Goal: Task Accomplishment & Management: Use online tool/utility

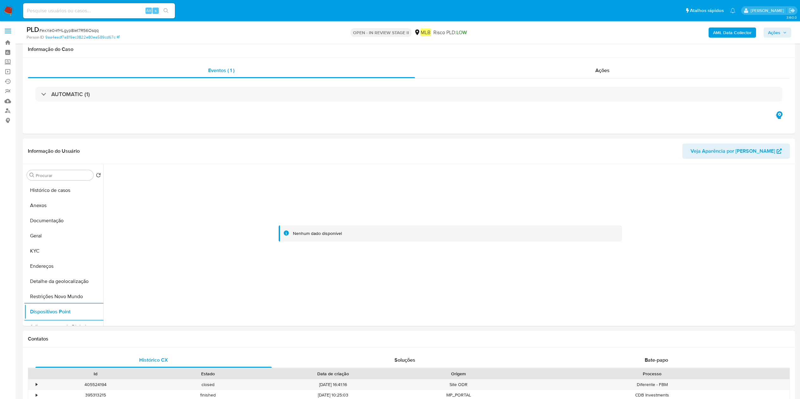
select select "10"
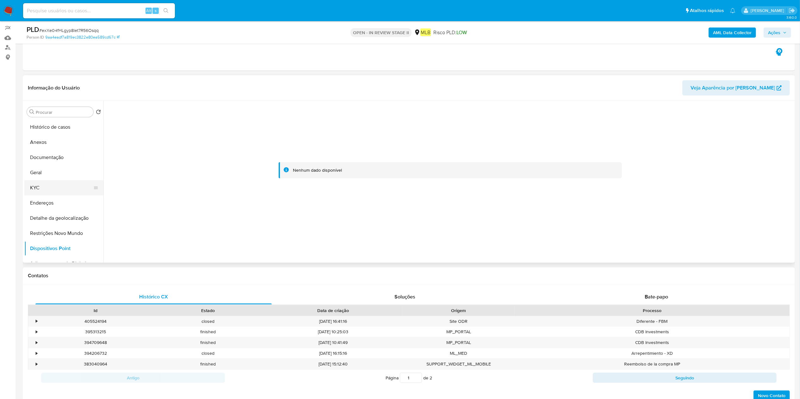
click at [40, 189] on button "KYC" at bounding box center [61, 187] width 74 height 15
click at [42, 203] on button "Endereços" at bounding box center [61, 202] width 74 height 15
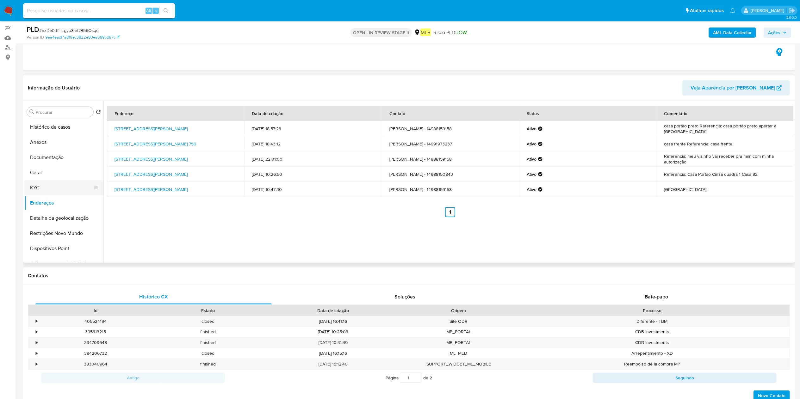
click at [65, 187] on button "KYC" at bounding box center [61, 187] width 74 height 15
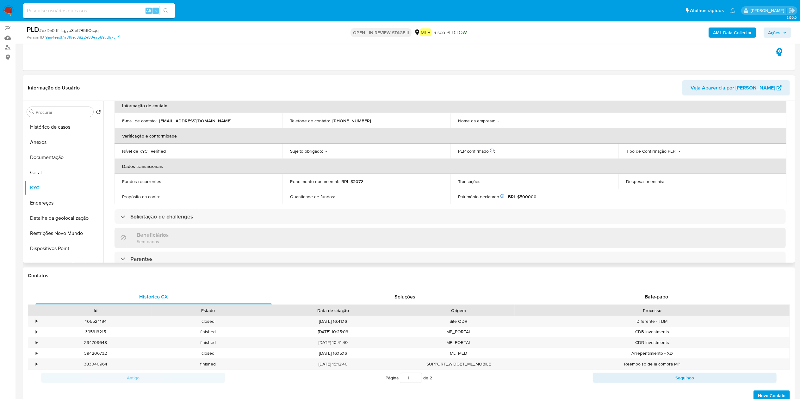
scroll to position [263, 0]
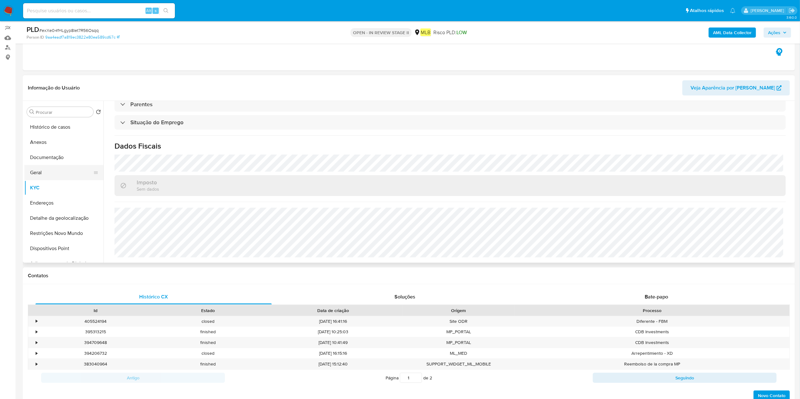
click at [48, 174] on button "Geral" at bounding box center [61, 172] width 74 height 15
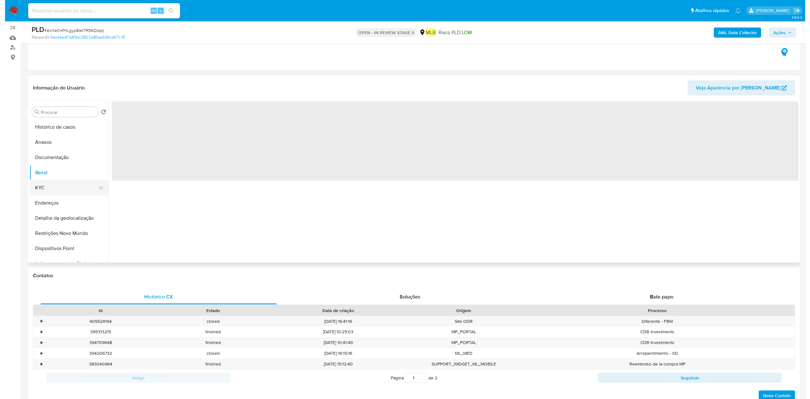
scroll to position [0, 0]
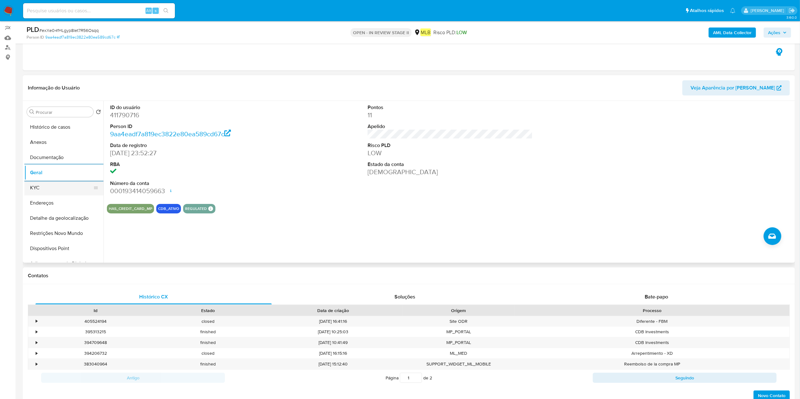
click at [37, 189] on button "KYC" at bounding box center [61, 187] width 74 height 15
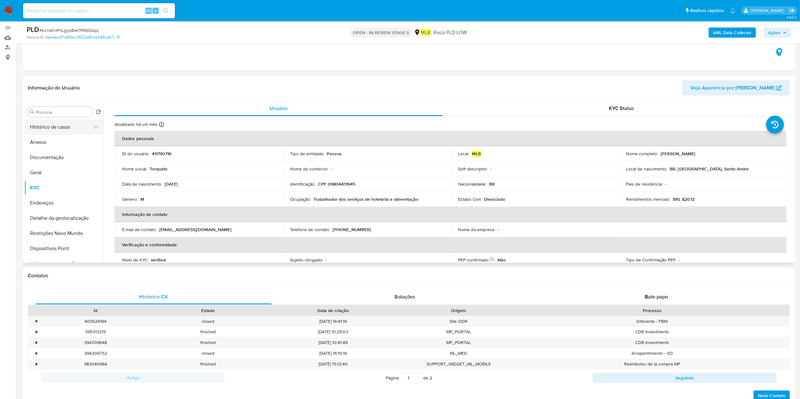
click at [56, 133] on button "Histórico de casos" at bounding box center [61, 127] width 74 height 15
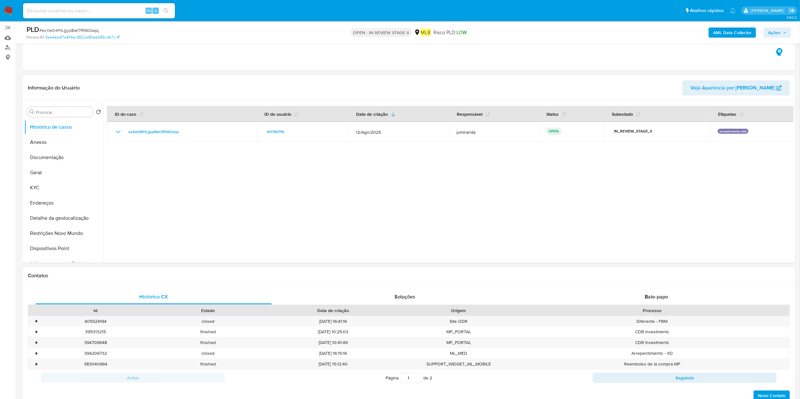
click at [732, 32] on b "AML Data Collector" at bounding box center [732, 33] width 39 height 10
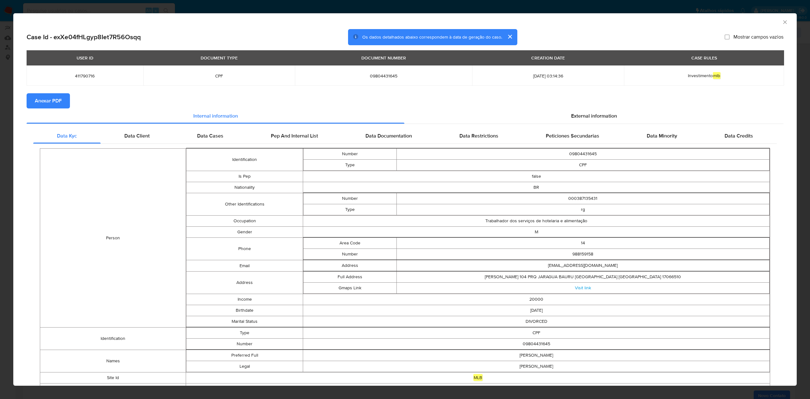
click at [57, 95] on span "Anexar PDF" at bounding box center [48, 101] width 27 height 14
click at [782, 21] on icon "Fechar a janela" at bounding box center [785, 22] width 6 height 6
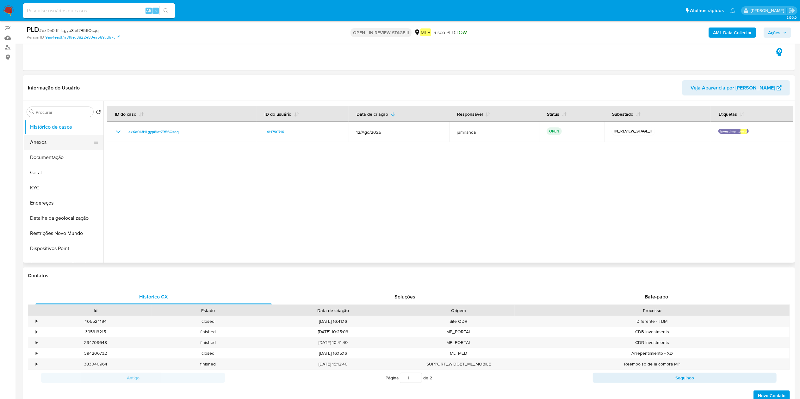
click at [43, 140] on button "Anexos" at bounding box center [61, 142] width 74 height 15
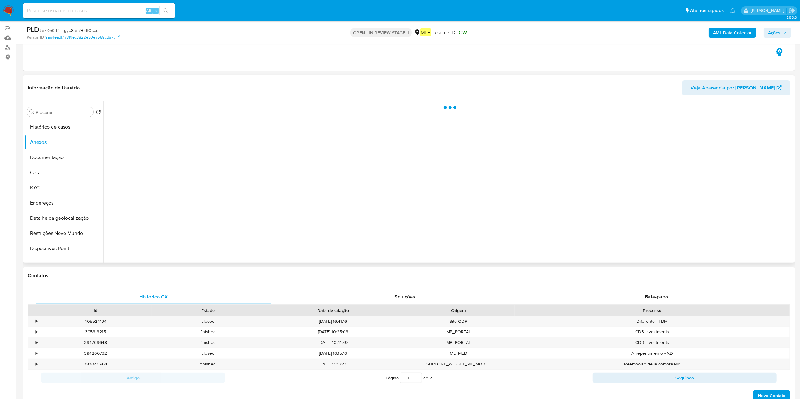
click at [757, 237] on div at bounding box center [448, 182] width 690 height 162
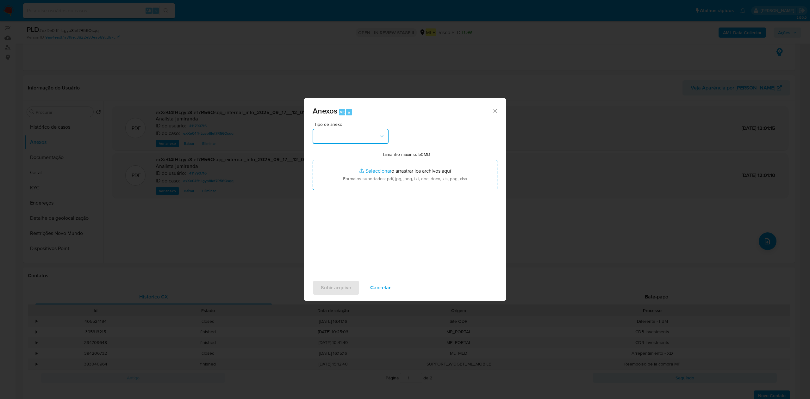
click at [355, 136] on button "button" at bounding box center [351, 136] width 76 height 15
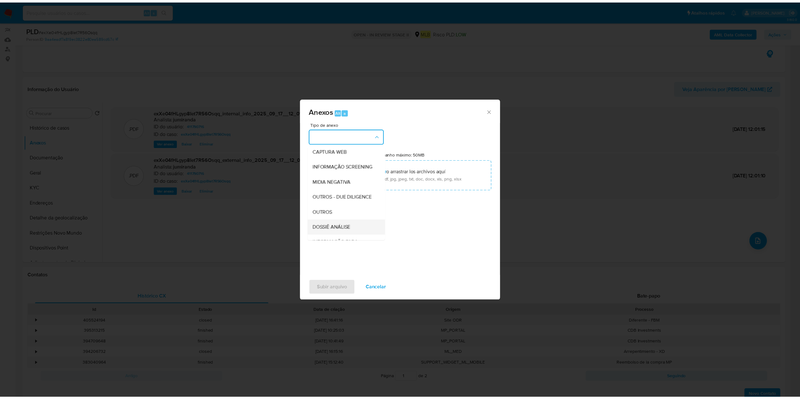
scroll to position [97, 0]
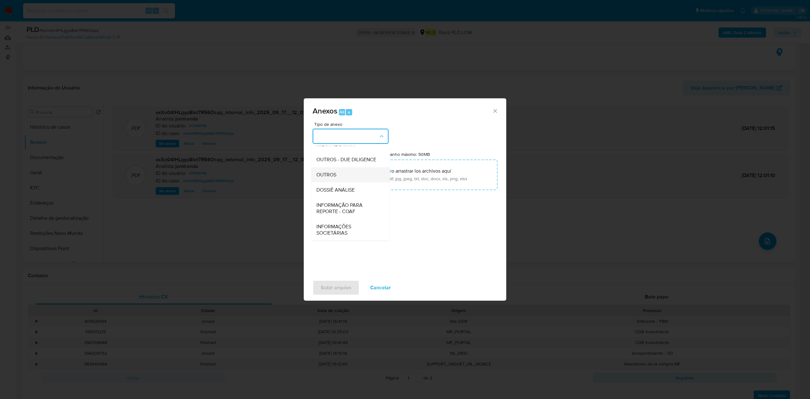
click at [344, 173] on div "OUTROS" at bounding box center [348, 174] width 65 height 15
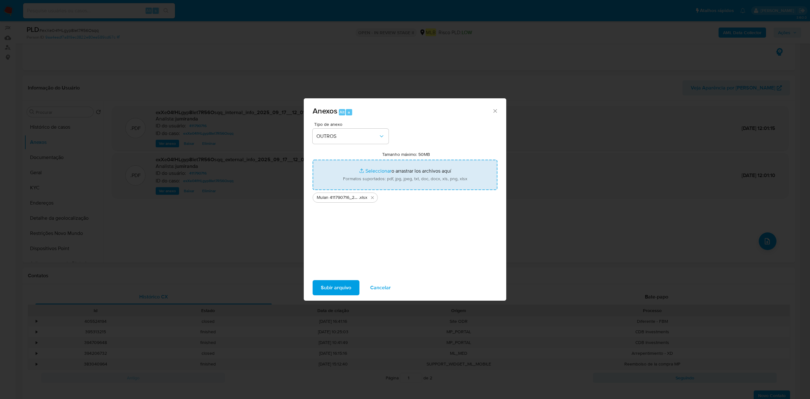
type input "C:\fakepath\SAR - XXX - CPF 09804431645 - TORQUATO ALVES CARDOSO DE SOUZA.pdf"
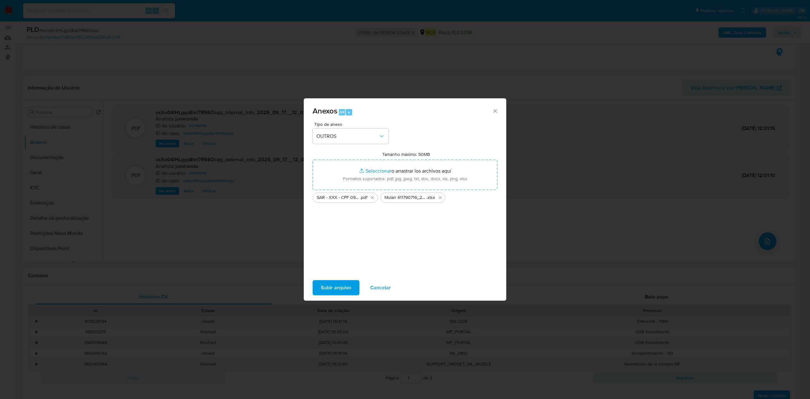
click at [344, 288] on span "Subir arquivo" at bounding box center [336, 288] width 30 height 14
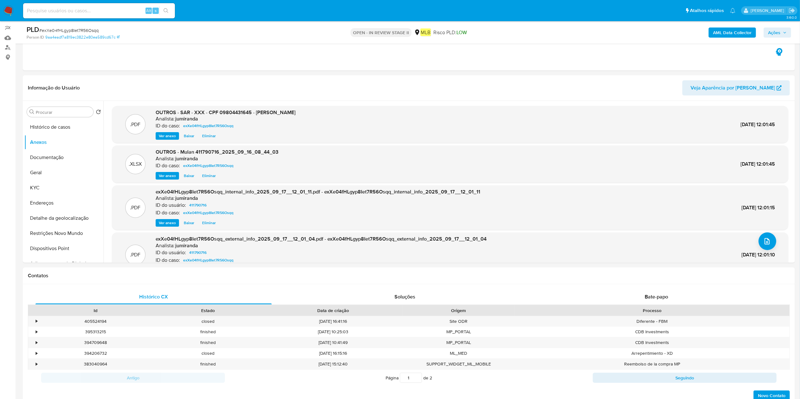
click at [783, 36] on span "Ações" at bounding box center [777, 32] width 19 height 9
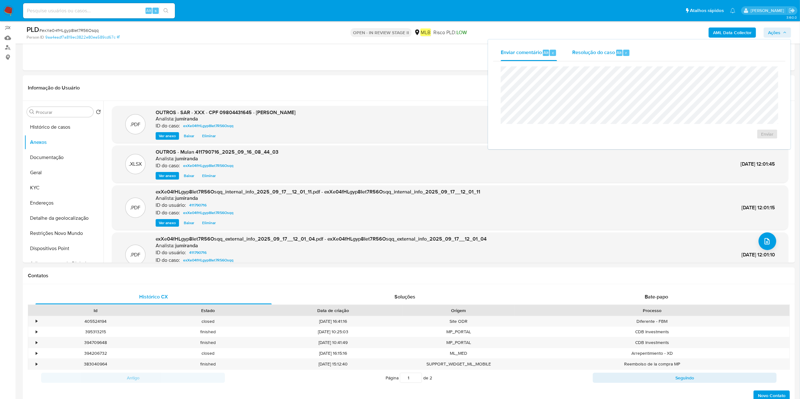
click at [620, 58] on div "Resolução do caso Alt r" at bounding box center [601, 53] width 58 height 16
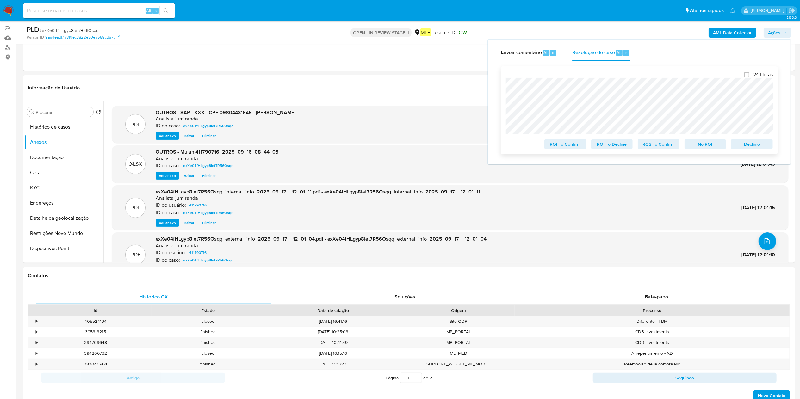
click at [673, 147] on span "ROS To Confirm" at bounding box center [658, 144] width 33 height 9
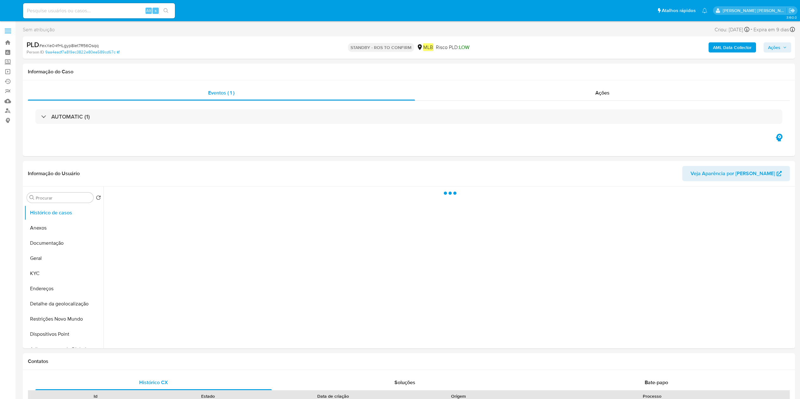
select select "10"
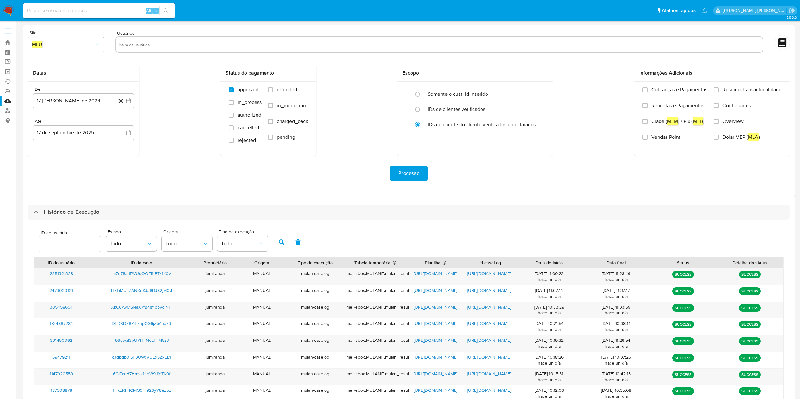
select select "10"
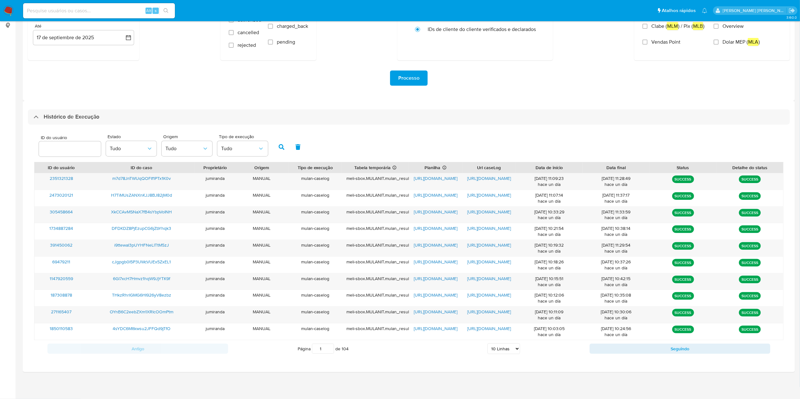
click at [585, 349] on div "Página 1 de 104 5 Linhas 10 Linhas 20 Linhas 25 Linhas 50 Linhas 100 Linhas" at bounding box center [409, 349] width 362 height 13
click at [606, 354] on button "Seguindo" at bounding box center [680, 349] width 181 height 10
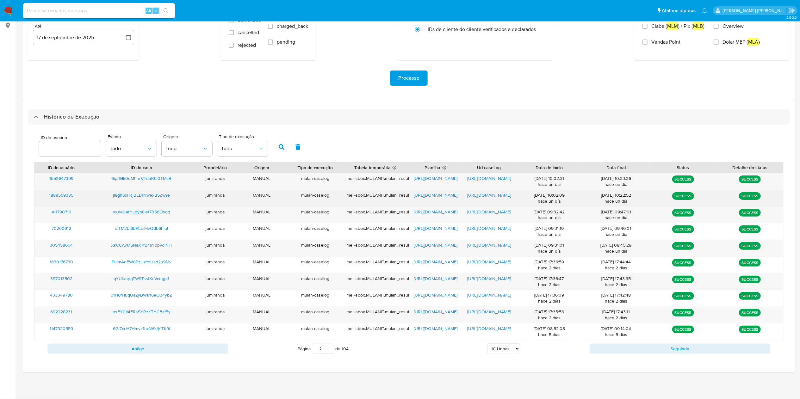
click at [451, 194] on span "https://docs.google.com/spreadsheets/d/1O1EGCkSO0zqdjw08_N2ChK-0IHK00-FUL8P6mlt…" at bounding box center [436, 195] width 44 height 6
click at [493, 197] on span "https://docs.google.com/document/d/1DaIJjpb89cRsx2PGOQyChL4Db7brcZDz_5wGXVBjJPo…" at bounding box center [489, 195] width 44 height 6
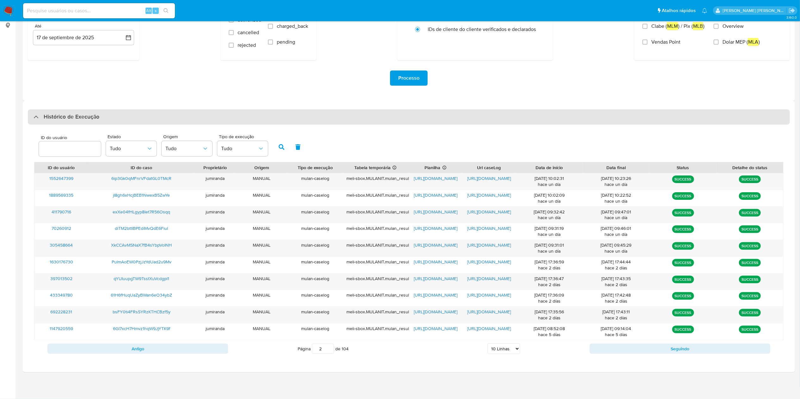
drag, startPoint x: 156, startPoint y: 193, endPoint x: 214, endPoint y: 117, distance: 95.9
click at [155, 192] on span "jI8gh6xHcjBEB1NwexB5ZwYe" at bounding box center [141, 195] width 57 height 6
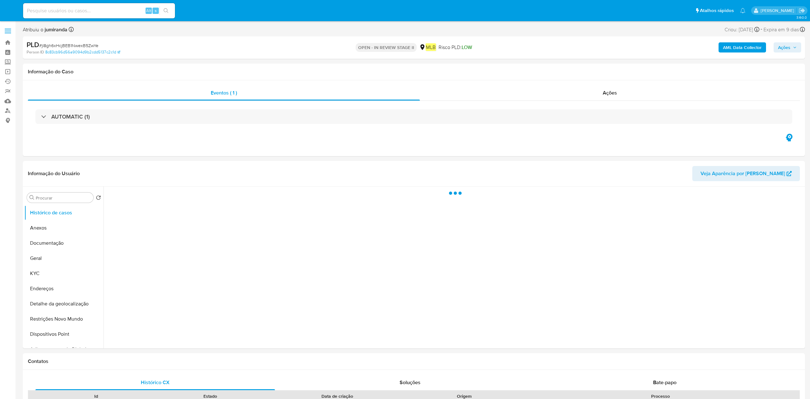
select select "10"
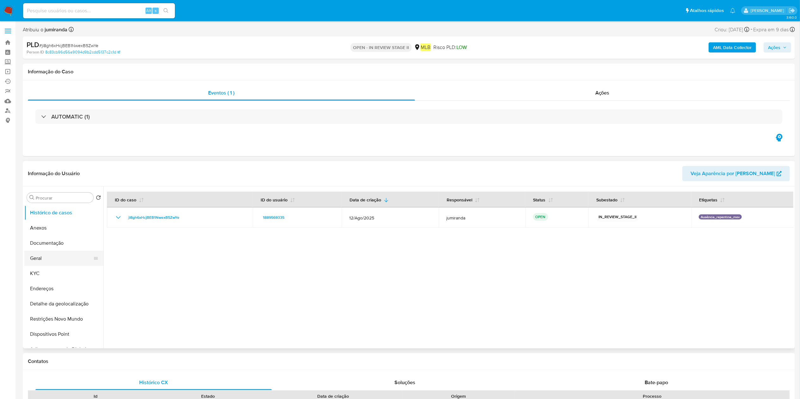
click at [59, 263] on button "Geral" at bounding box center [61, 258] width 74 height 15
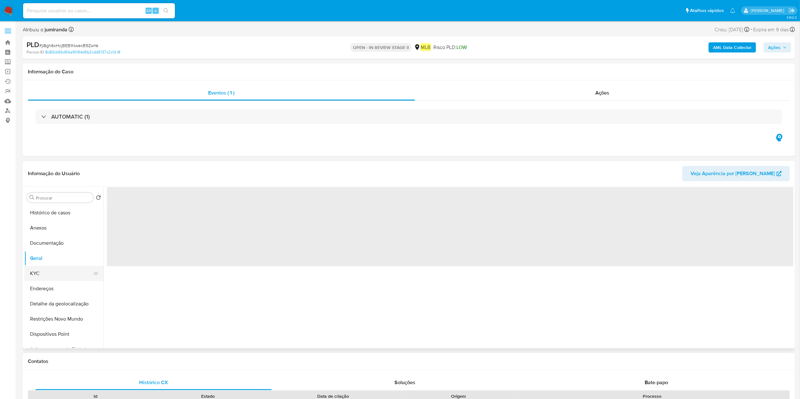
click at [61, 272] on button "KYC" at bounding box center [61, 273] width 74 height 15
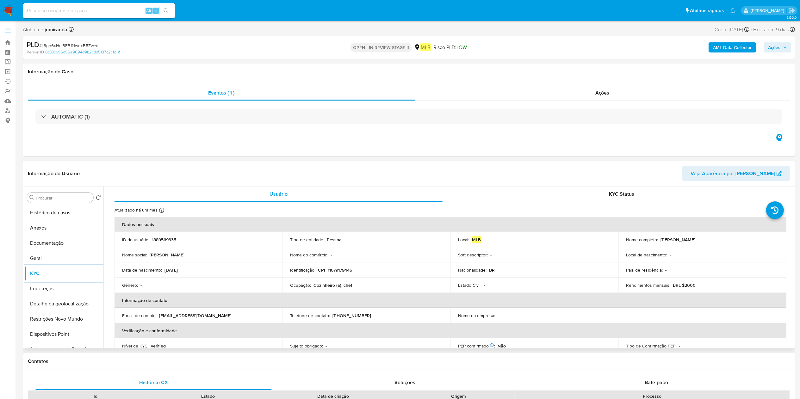
click at [343, 287] on p "Cozinheiro (a), chef" at bounding box center [332, 285] width 39 height 6
copy div "Ocupação : Cozinheiro (a), chef"
click at [58, 269] on button "KYC" at bounding box center [61, 273] width 74 height 15
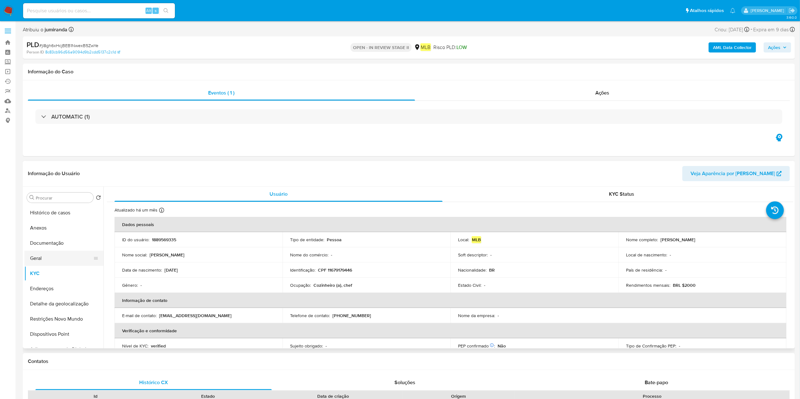
click at [72, 262] on button "Geral" at bounding box center [61, 258] width 74 height 15
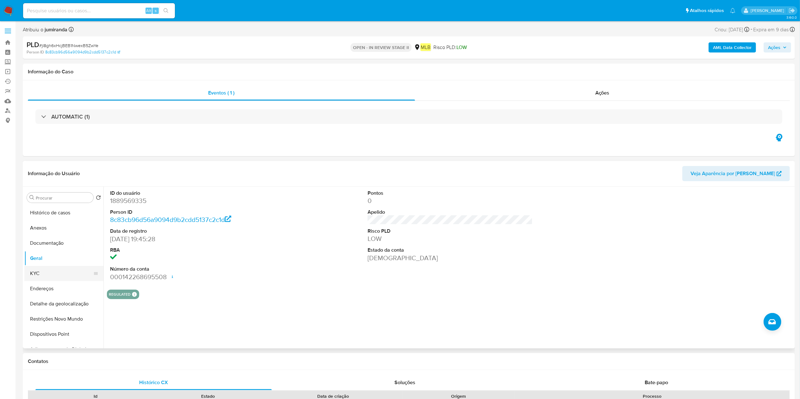
click at [41, 274] on button "KYC" at bounding box center [61, 273] width 74 height 15
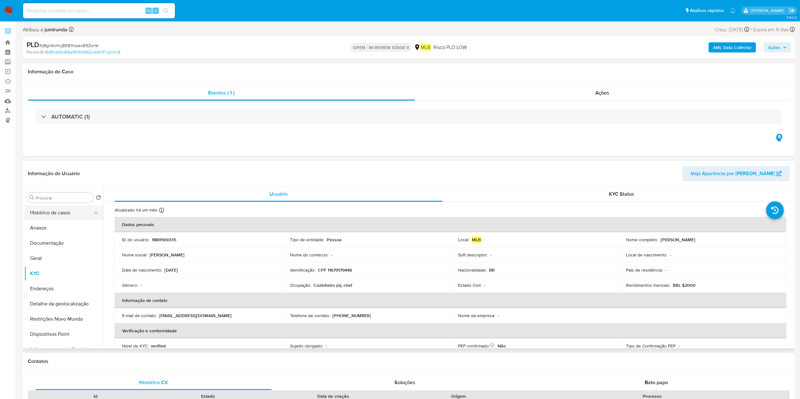
drag, startPoint x: 70, startPoint y: 215, endPoint x: 75, endPoint y: 213, distance: 5.0
click at [70, 214] on button "Histórico de casos" at bounding box center [61, 212] width 74 height 15
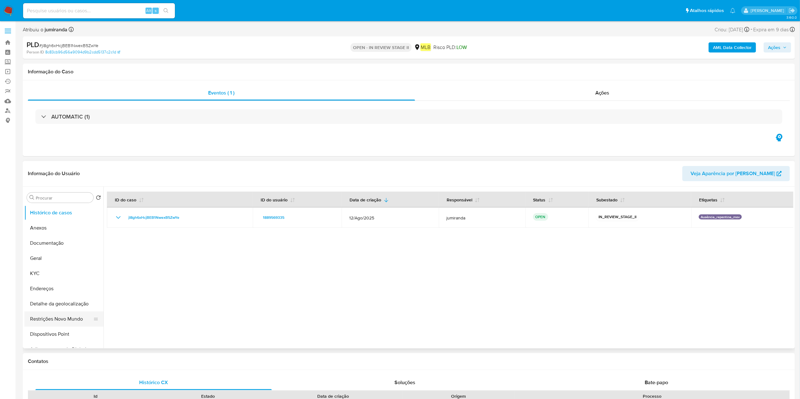
click at [54, 319] on button "Restrições Novo Mundo" at bounding box center [61, 319] width 74 height 15
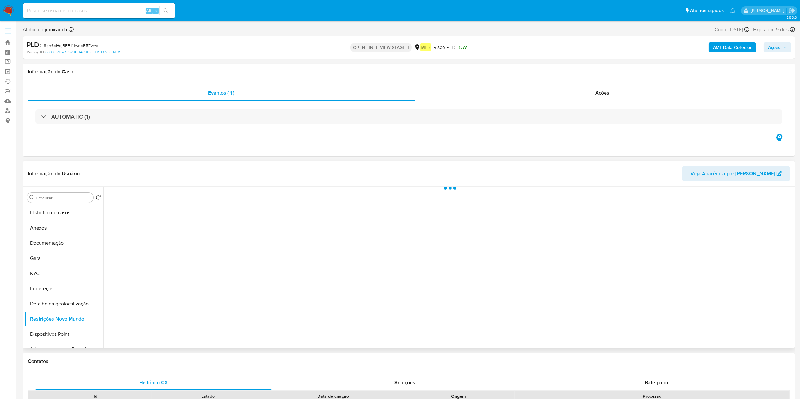
scroll to position [63, 0]
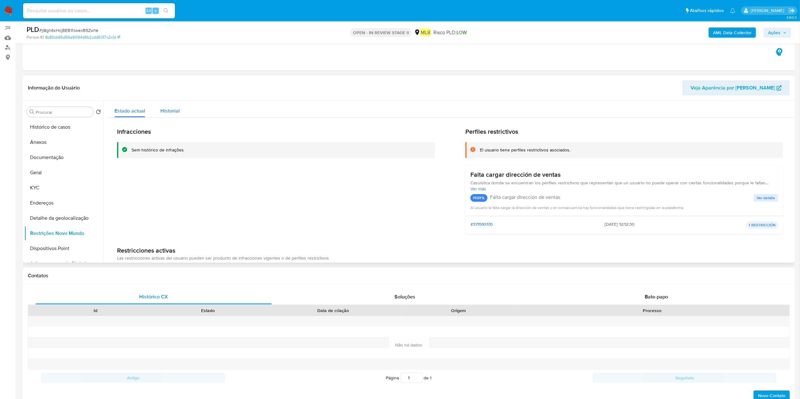
click at [174, 109] on span "Historial" at bounding box center [169, 110] width 19 height 7
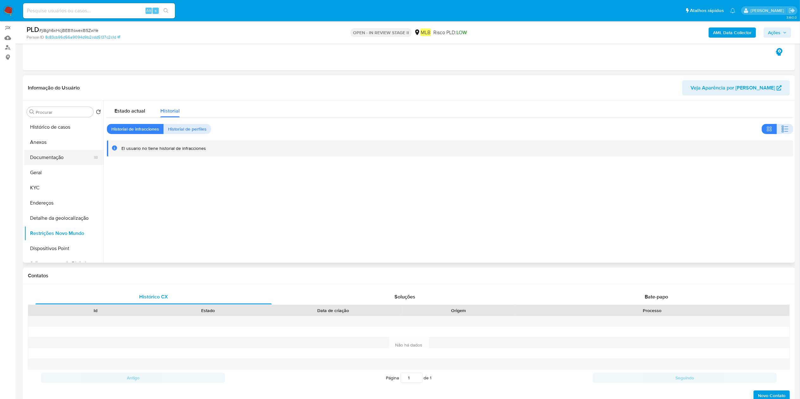
click at [54, 154] on button "Documentação" at bounding box center [61, 157] width 74 height 15
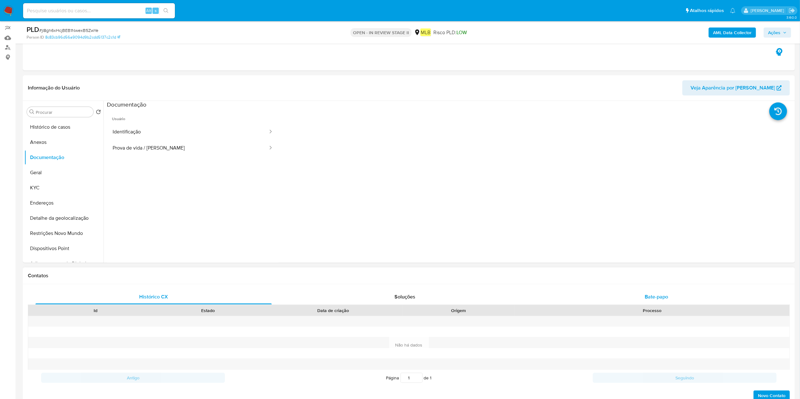
click at [605, 291] on div "Bate-papo" at bounding box center [656, 296] width 236 height 15
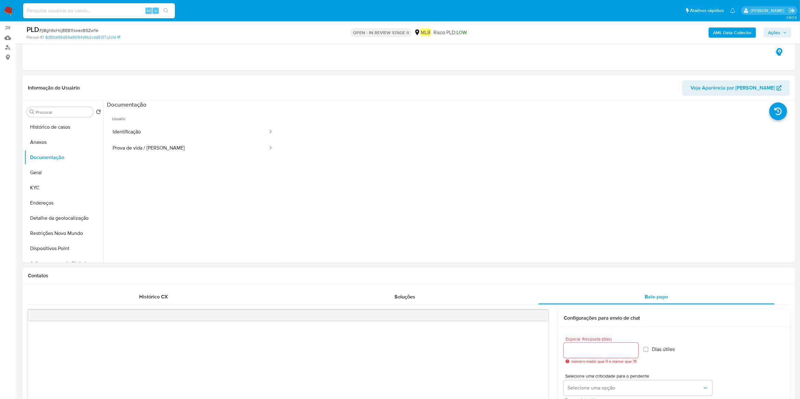
scroll to position [190, 0]
